Goal: Task Accomplishment & Management: Use online tool/utility

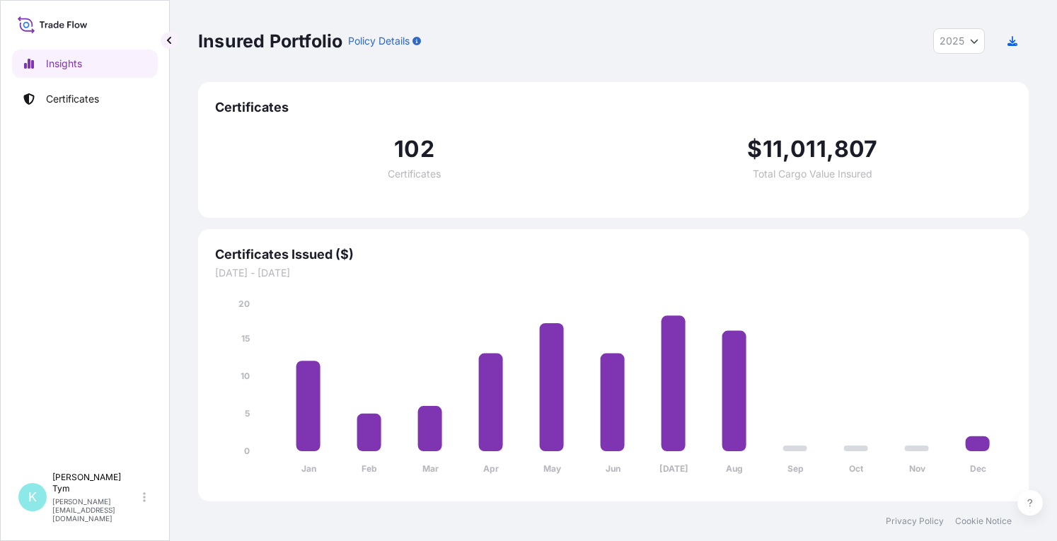
select select "2025"
click at [66, 99] on p "Certificates" at bounding box center [72, 99] width 53 height 14
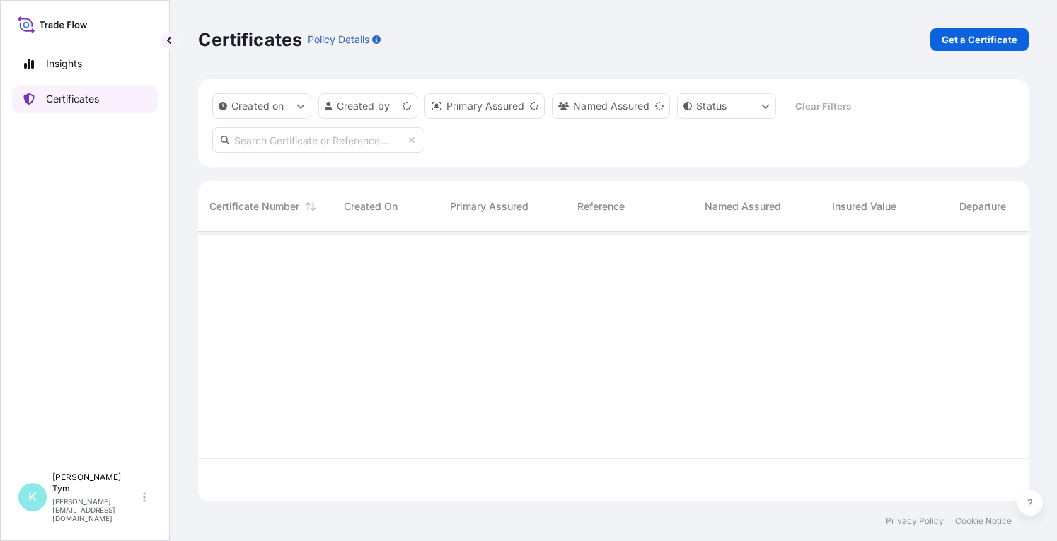
scroll to position [267, 819]
click at [310, 140] on input "text" at bounding box center [318, 139] width 212 height 25
type input "D"
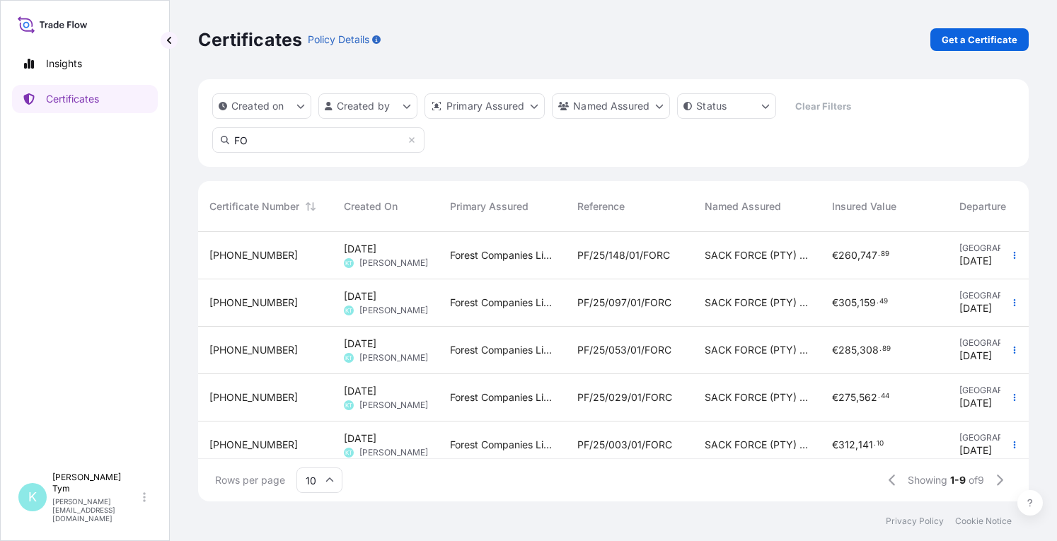
type input "F"
type input "SACK"
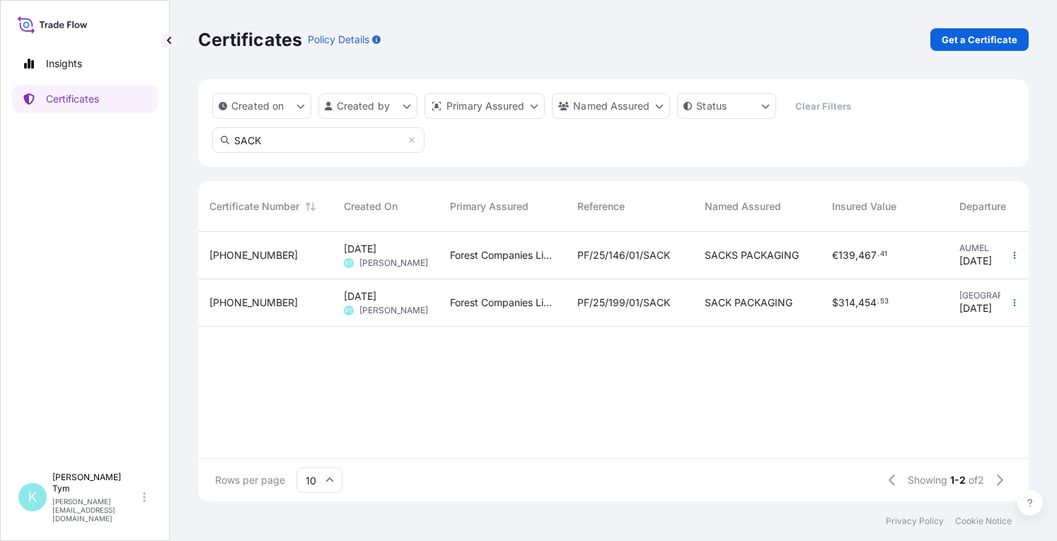
click at [625, 259] on span "PF/25/146/01/SACK" at bounding box center [623, 255] width 93 height 14
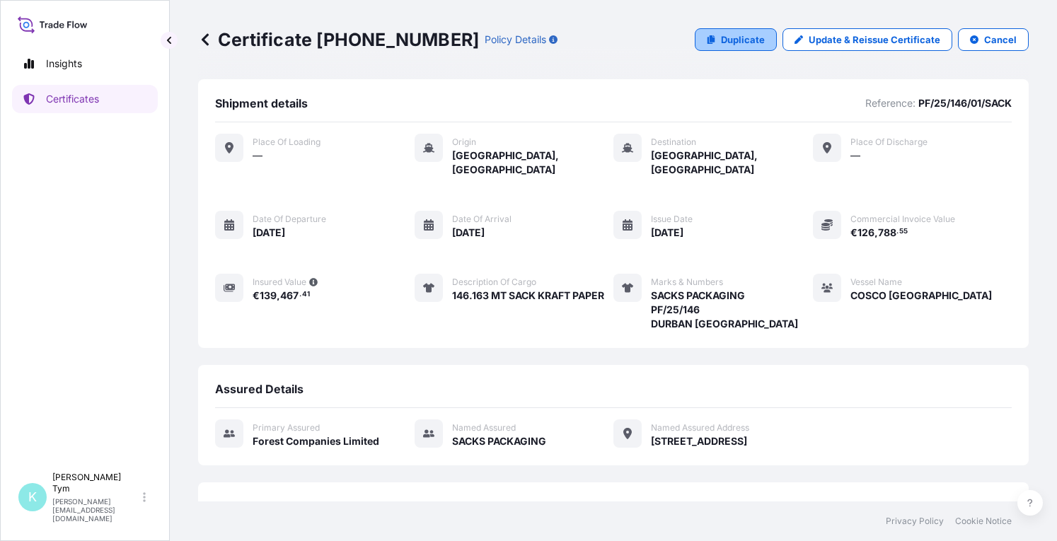
click at [746, 36] on p "Duplicate" at bounding box center [743, 40] width 44 height 14
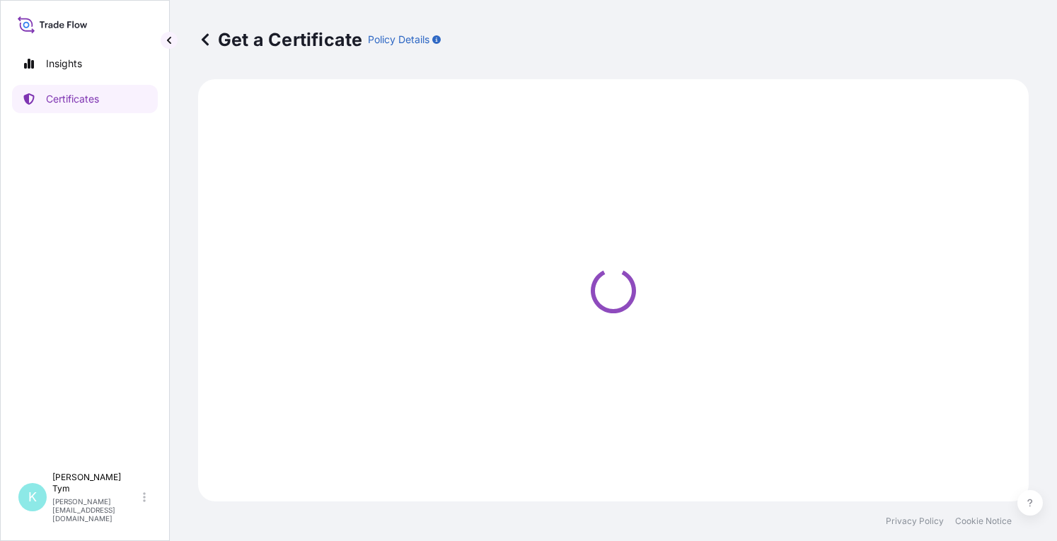
select select "Ocean Vessel"
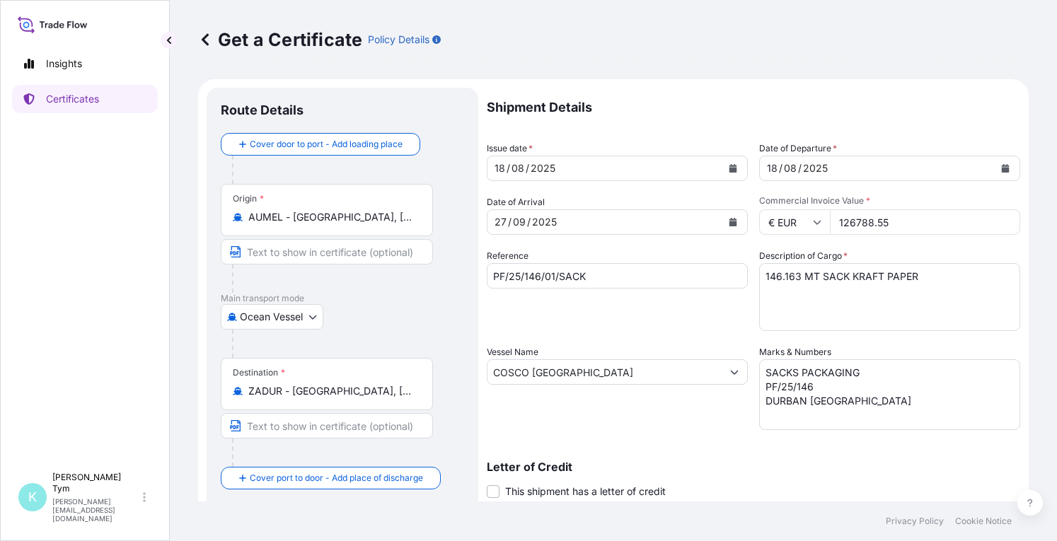
click at [792, 276] on textarea "146.163 MT SACK KRAFT PAPER" at bounding box center [889, 297] width 261 height 68
type textarea "125.324 MT SACK KRAFT PAPER"
drag, startPoint x: 606, startPoint y: 371, endPoint x: 439, endPoint y: 382, distance: 167.3
click at [439, 382] on form "Route Details Cover door to port - Add loading place Place of loading Road / [G…" at bounding box center [613, 390] width 831 height 623
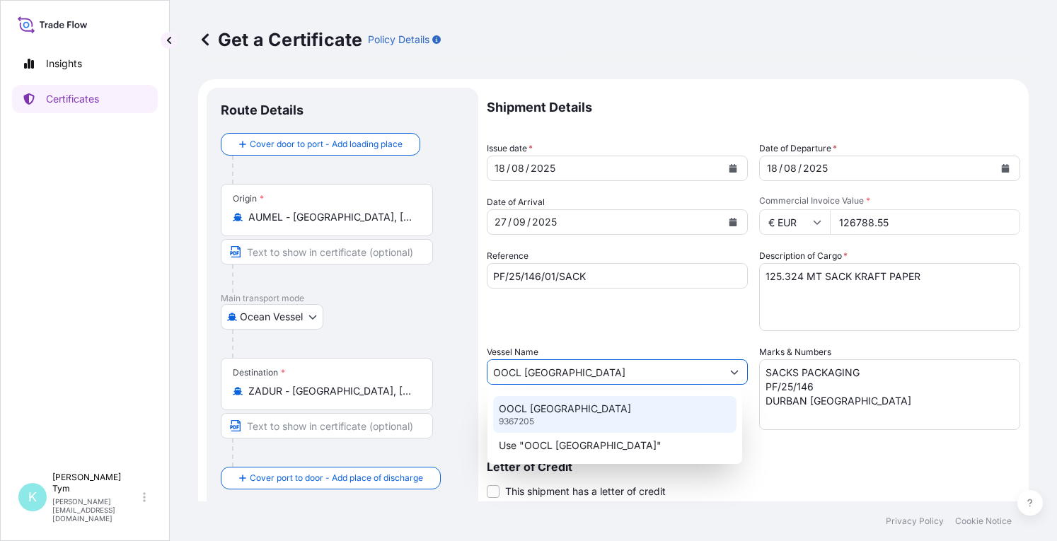
click at [533, 415] on p "OOCL [GEOGRAPHIC_DATA]" at bounding box center [565, 409] width 132 height 14
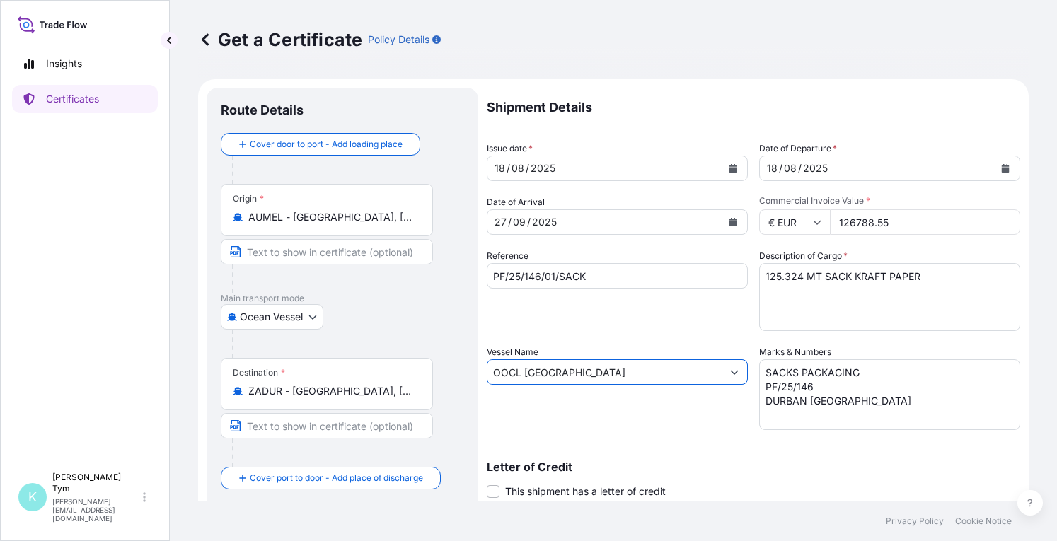
type input "OOCL [GEOGRAPHIC_DATA]"
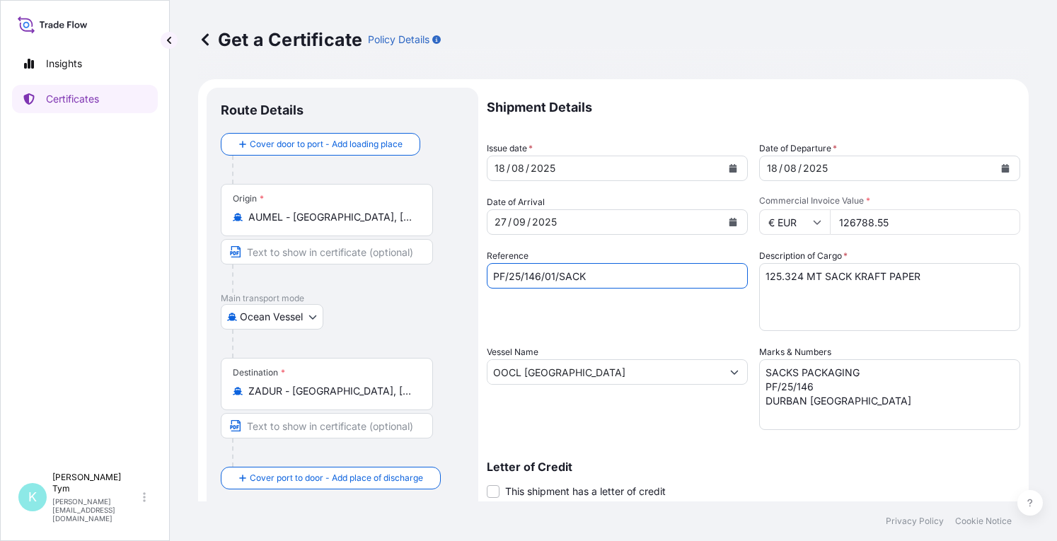
click at [554, 276] on input "PF/25/146/01/SACK" at bounding box center [617, 275] width 261 height 25
type input "PF/25/146/02/SACK"
click at [729, 223] on icon "Calendar" at bounding box center [733, 222] width 8 height 8
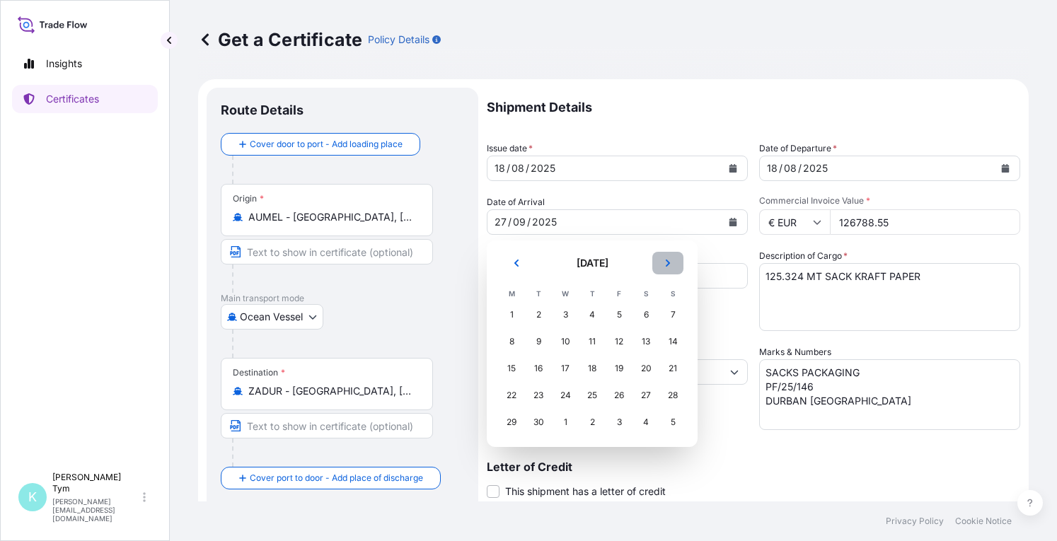
click at [669, 262] on icon "Next" at bounding box center [668, 263] width 8 height 8
click at [647, 315] on div "4" at bounding box center [645, 314] width 25 height 25
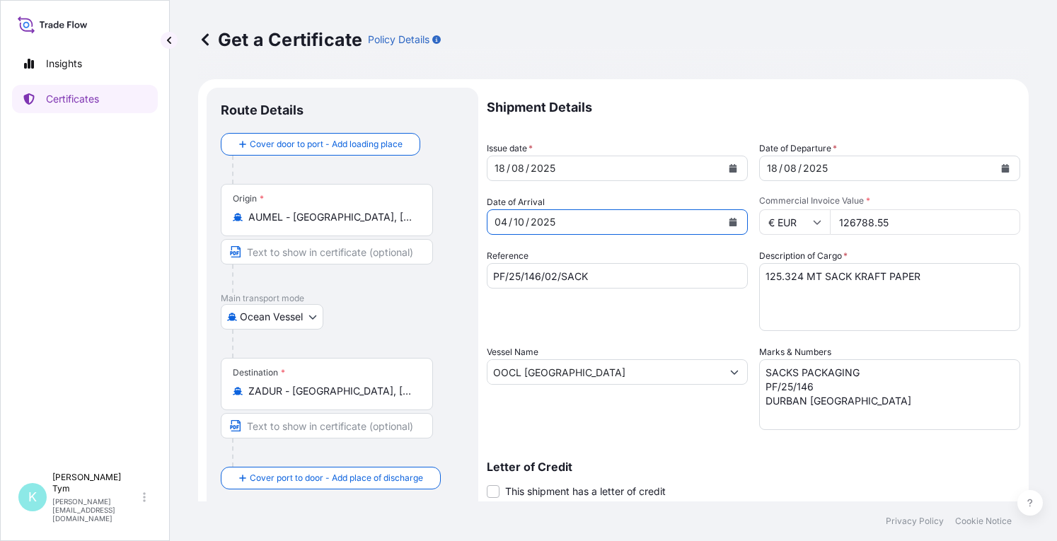
click at [1002, 166] on icon "Calendar" at bounding box center [1006, 168] width 8 height 8
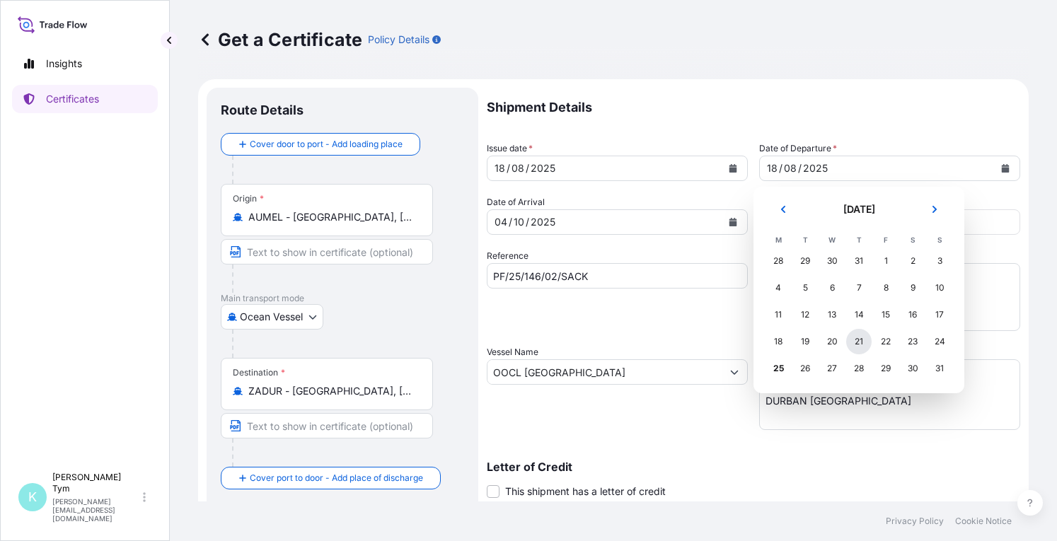
click at [857, 341] on div "21" at bounding box center [858, 341] width 25 height 25
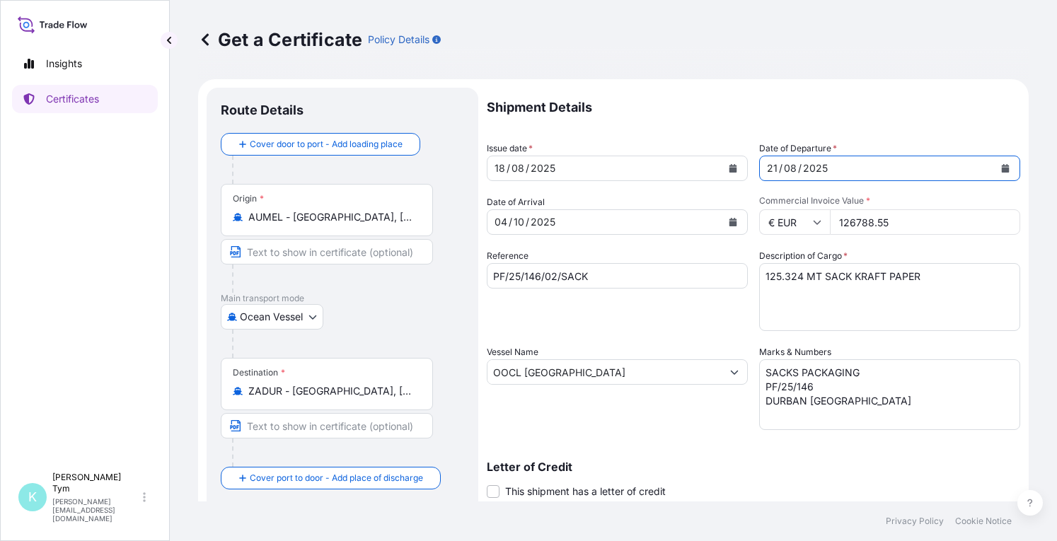
click at [729, 166] on icon "Calendar" at bounding box center [733, 168] width 8 height 8
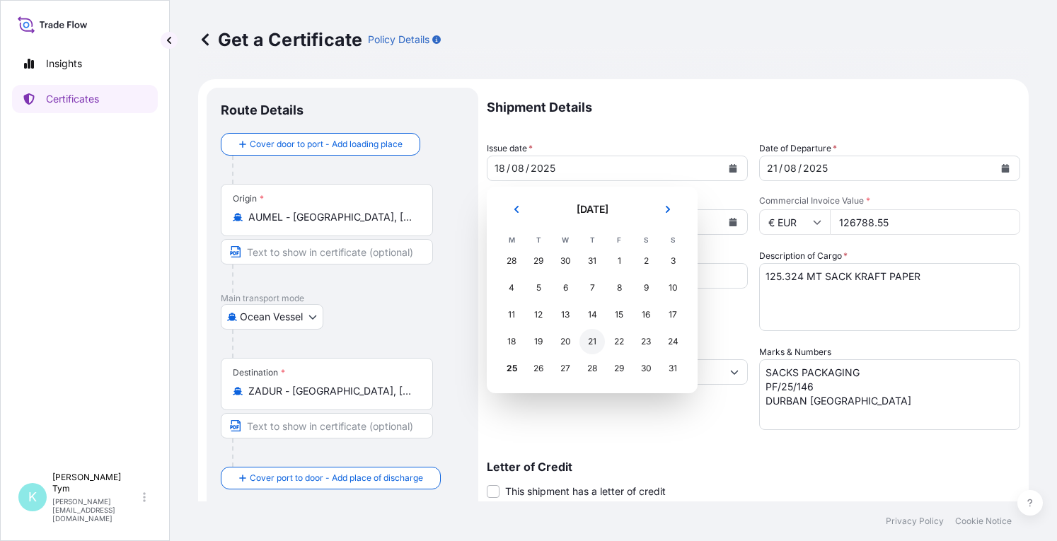
click at [590, 343] on div "21" at bounding box center [591, 341] width 25 height 25
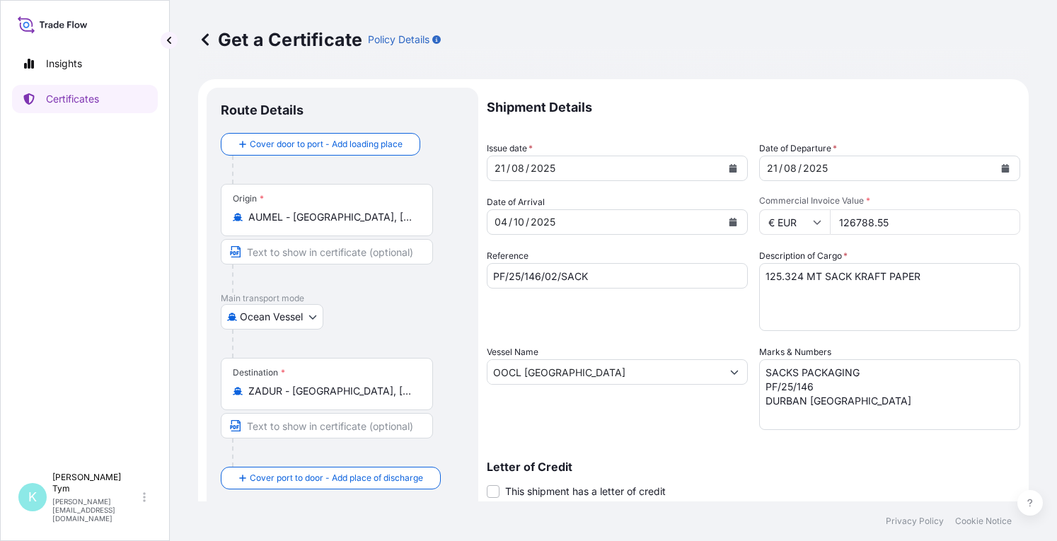
drag, startPoint x: 896, startPoint y: 226, endPoint x: 790, endPoint y: 221, distance: 106.9
click at [790, 221] on div "€ EUR 126788.55" at bounding box center [889, 221] width 261 height 25
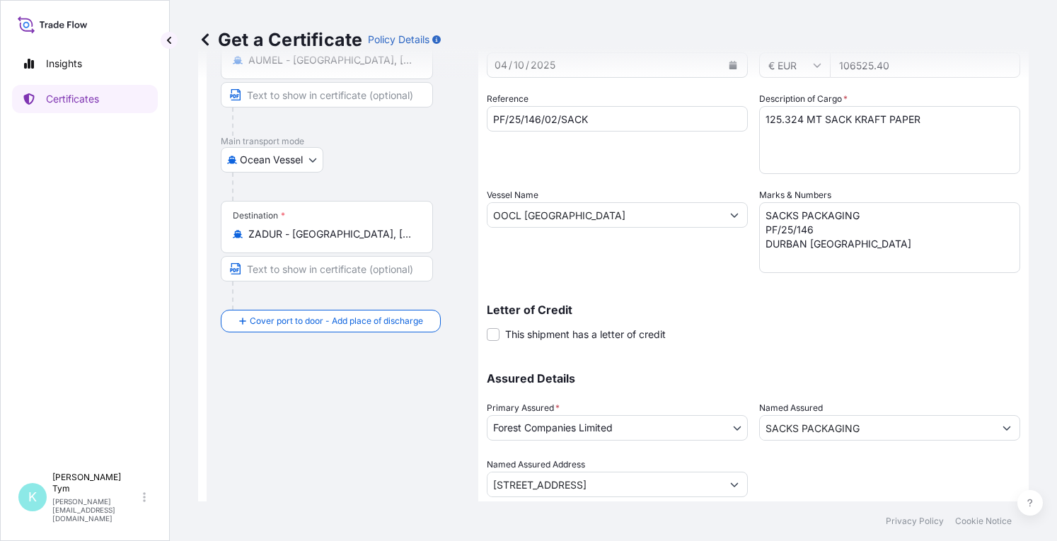
scroll to position [200, 0]
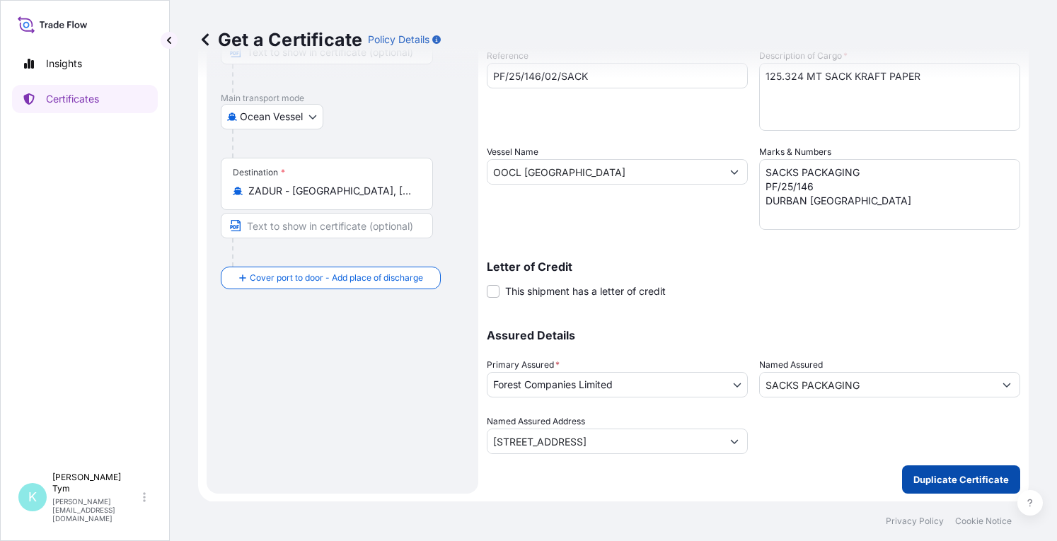
type input "106525.40"
click at [958, 475] on p "Duplicate Certificate" at bounding box center [961, 480] width 96 height 14
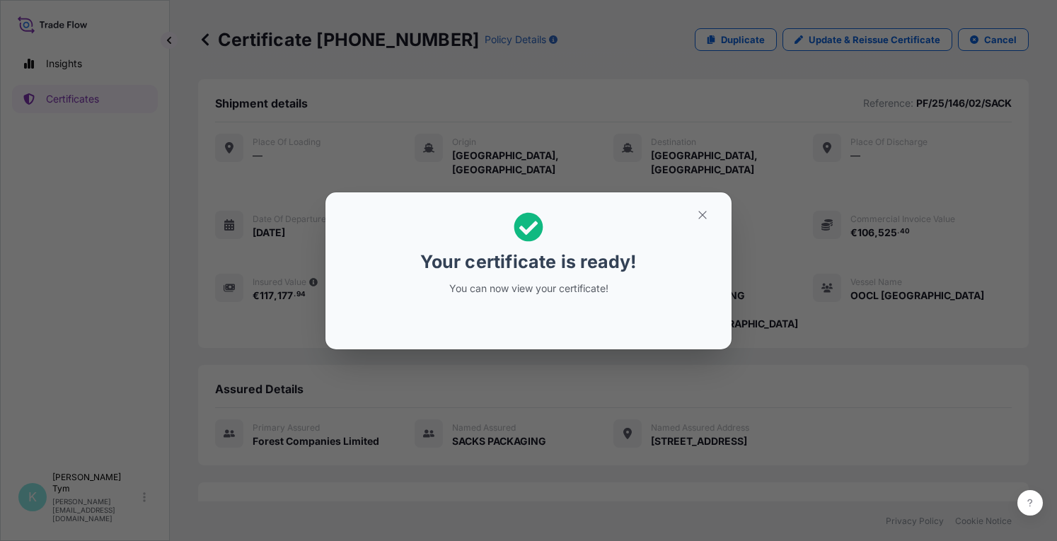
click at [342, 448] on div "Your certificate is ready! You can now view your certificate!" at bounding box center [528, 270] width 1057 height 541
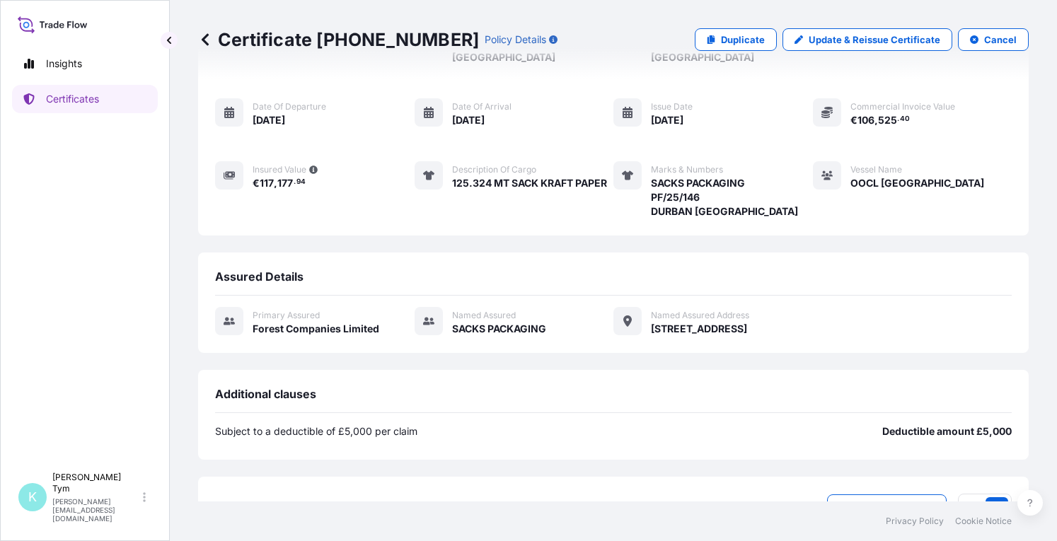
click at [342, 448] on div "Subject to a deductible of £5,000 per claim Deductible amount £5,000" at bounding box center [613, 441] width 797 height 56
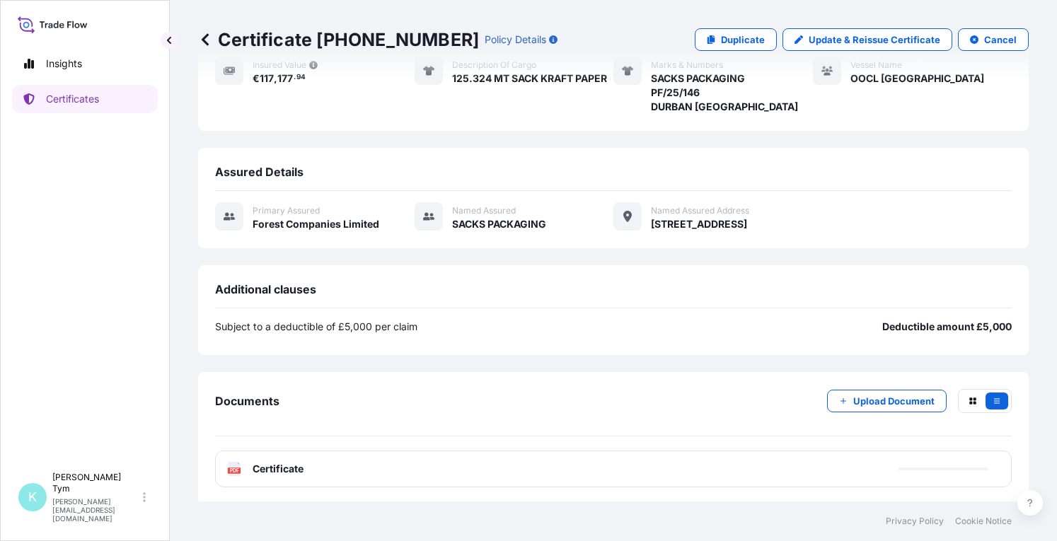
scroll to position [217, 0]
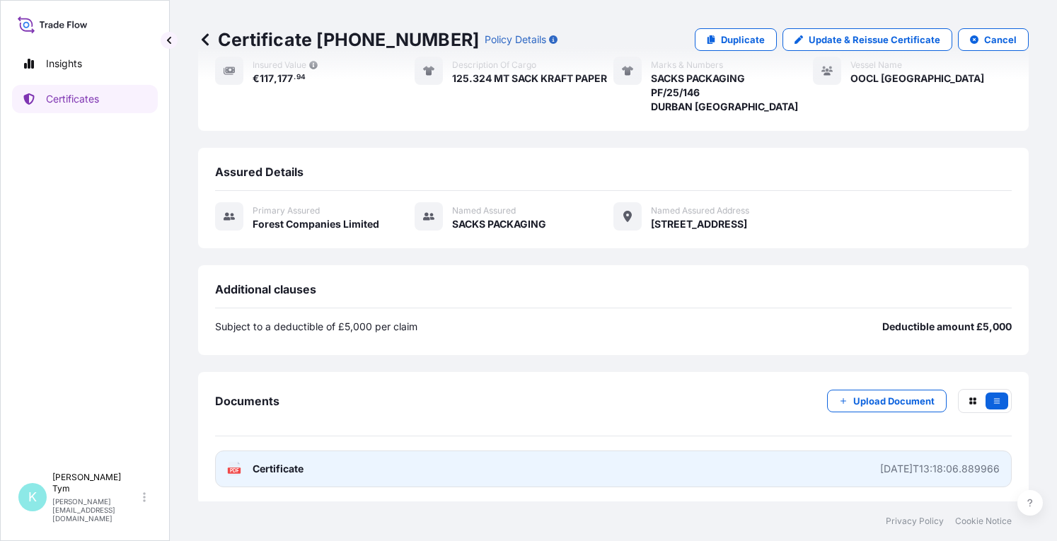
click at [236, 468] on text "PDF" at bounding box center [234, 470] width 9 height 5
